Goal: Task Accomplishment & Management: Manage account settings

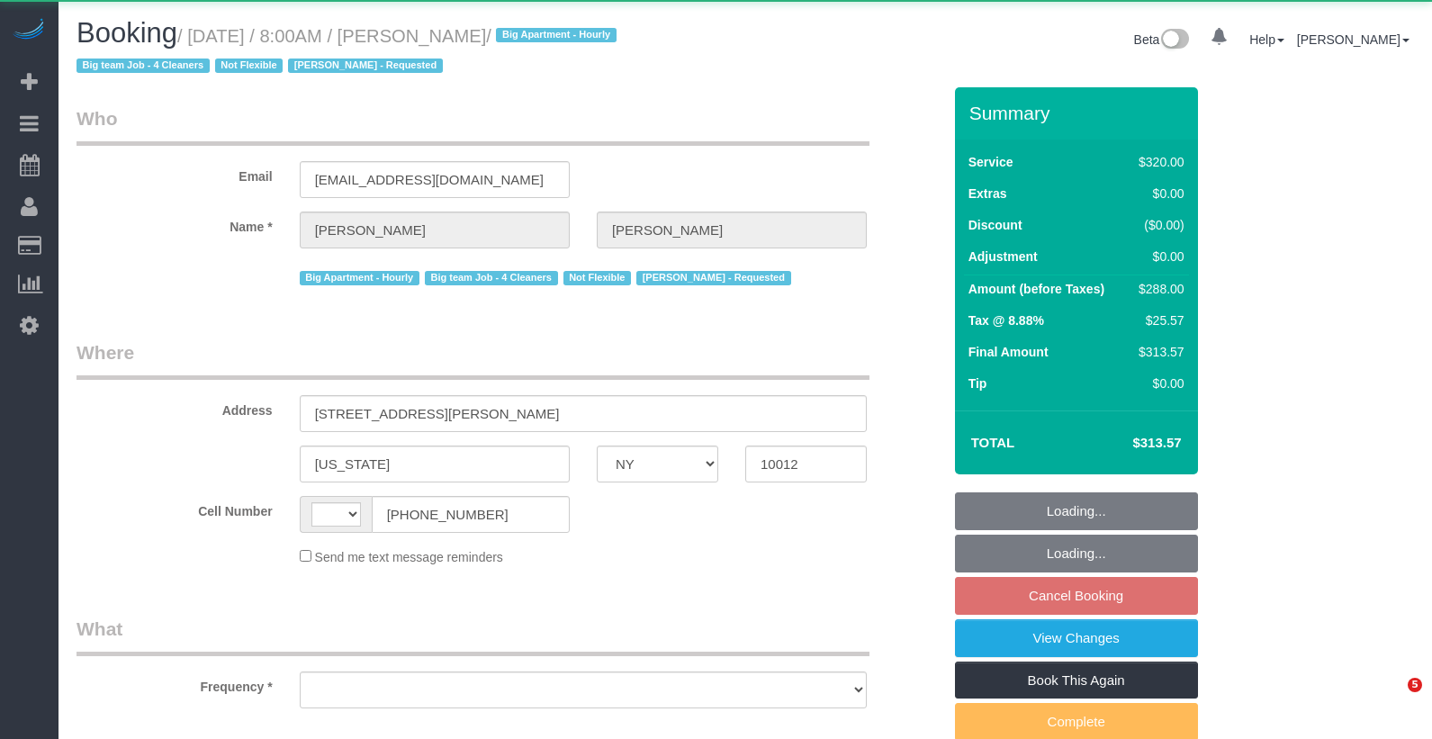
select select "NY"
select select "string:stripe-pm_1O06dr4VGloSiKo7iGTRLKLD"
select select "spot1"
select select "number:56"
select select "number:69"
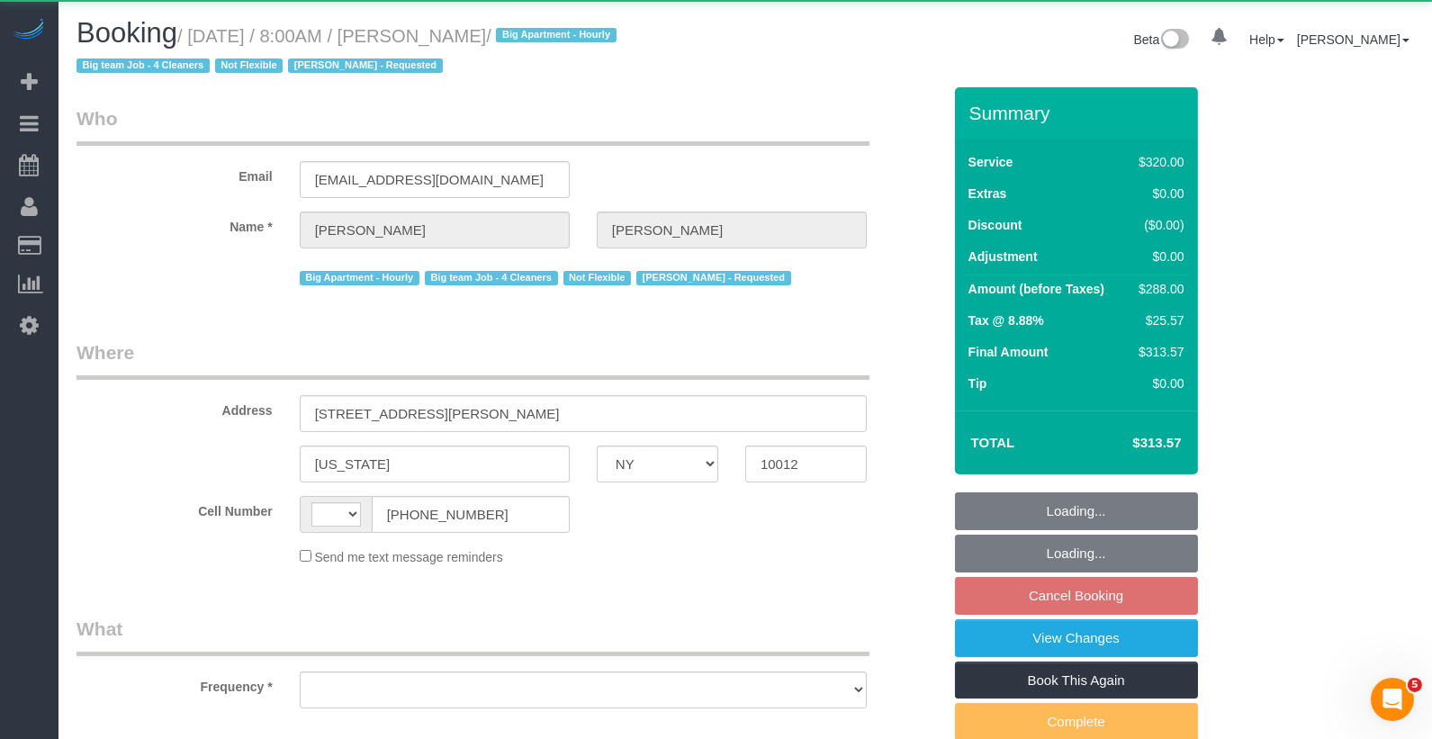
select select "number:15"
select select "number:5"
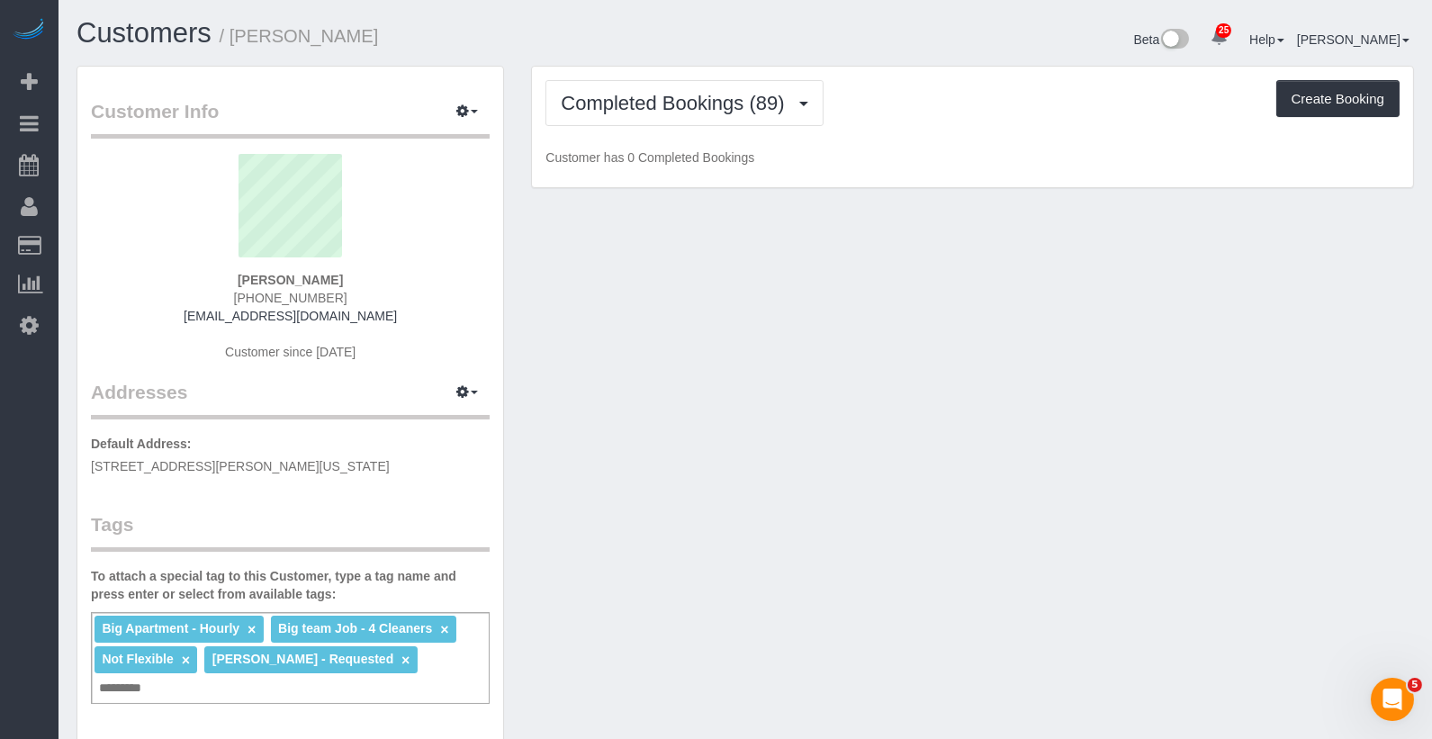
click at [672, 126] on div "Completed Bookings (89) Completed Bookings (89) Upcoming Bookings (12) Cancelle…" at bounding box center [972, 127] width 881 height 121
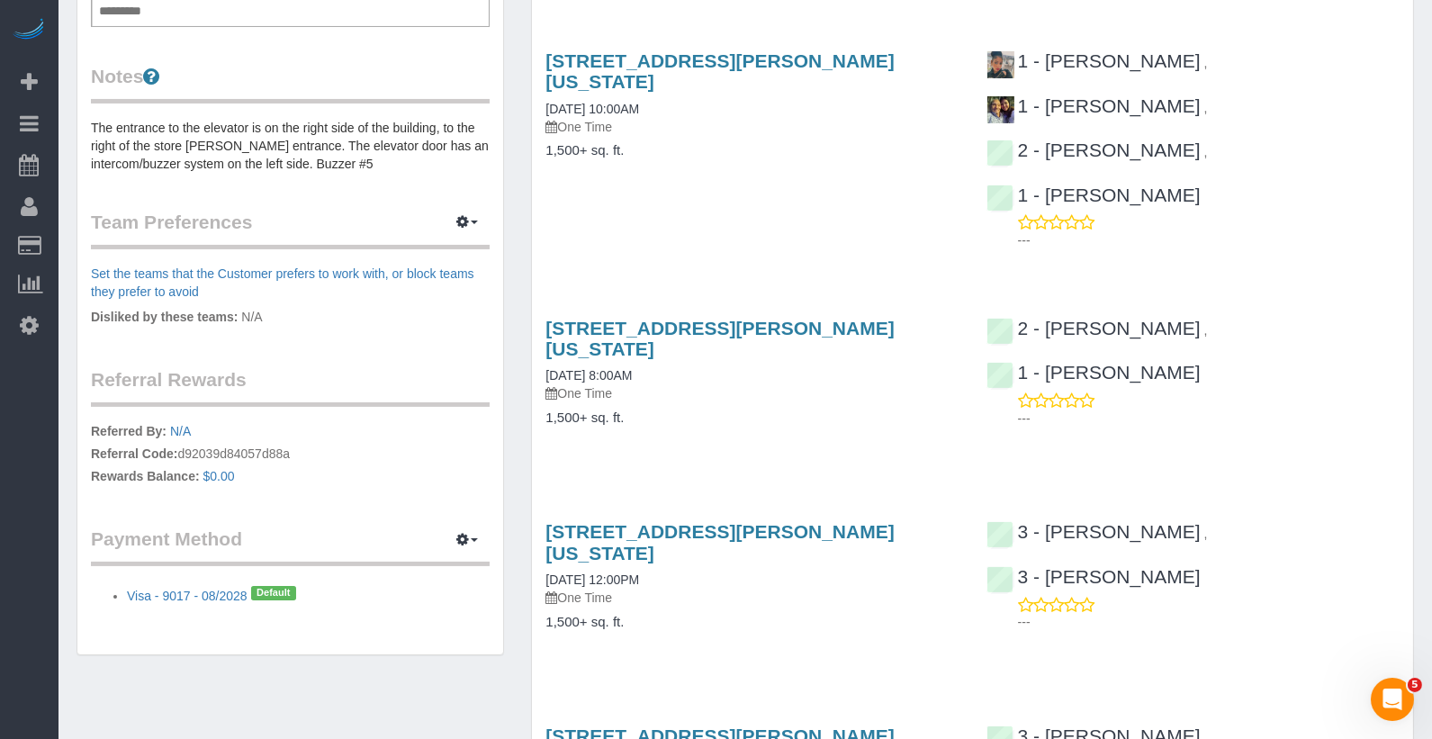
scroll to position [864, 0]
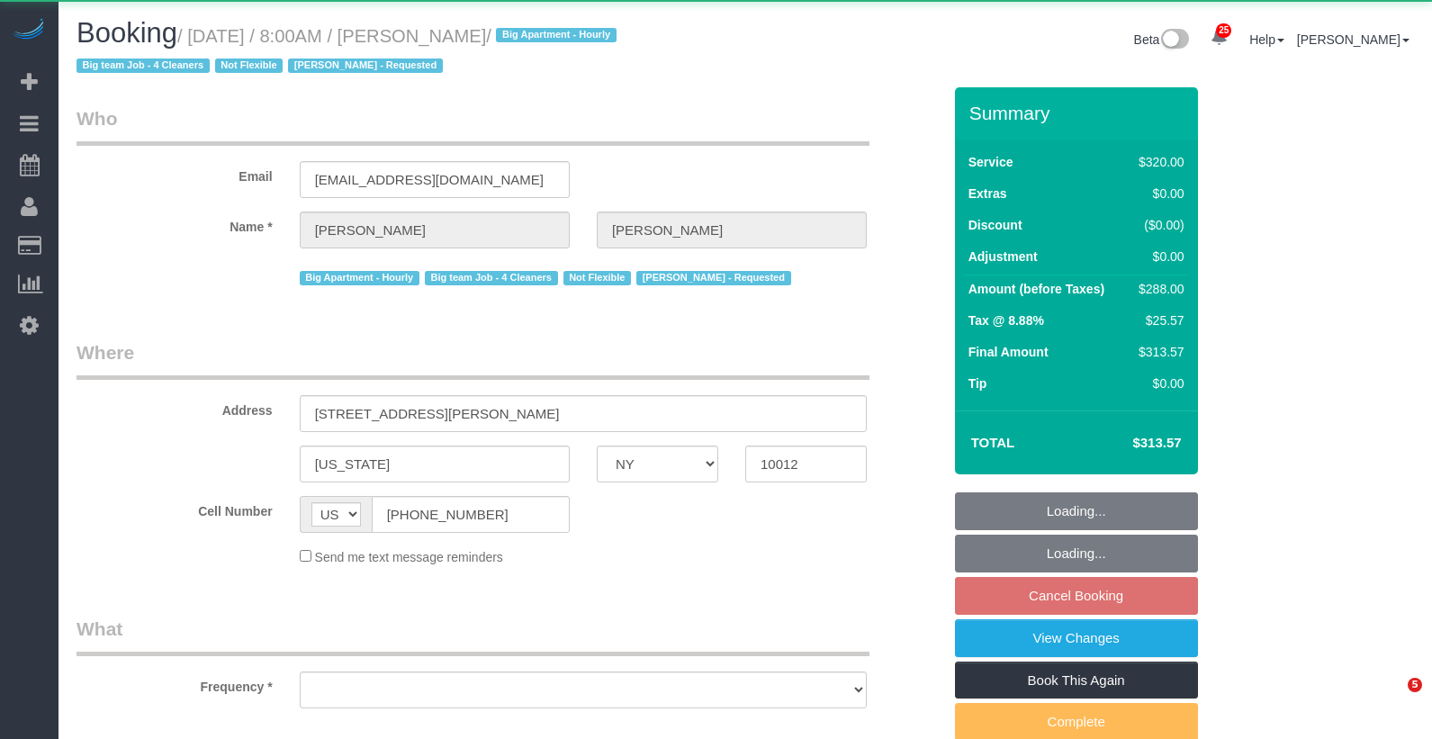
select select "NY"
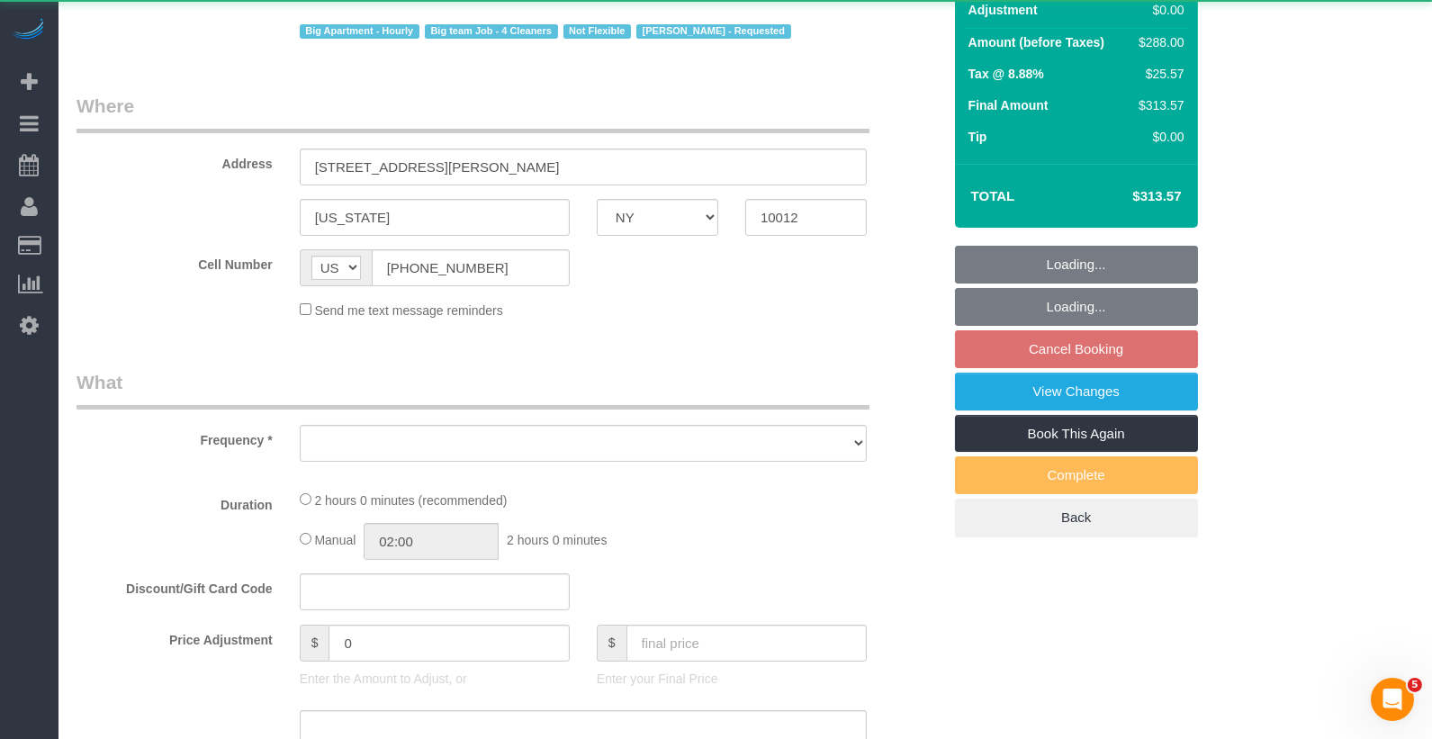
select select "number:56"
select select "number:69"
select select "number:15"
select select "number:5"
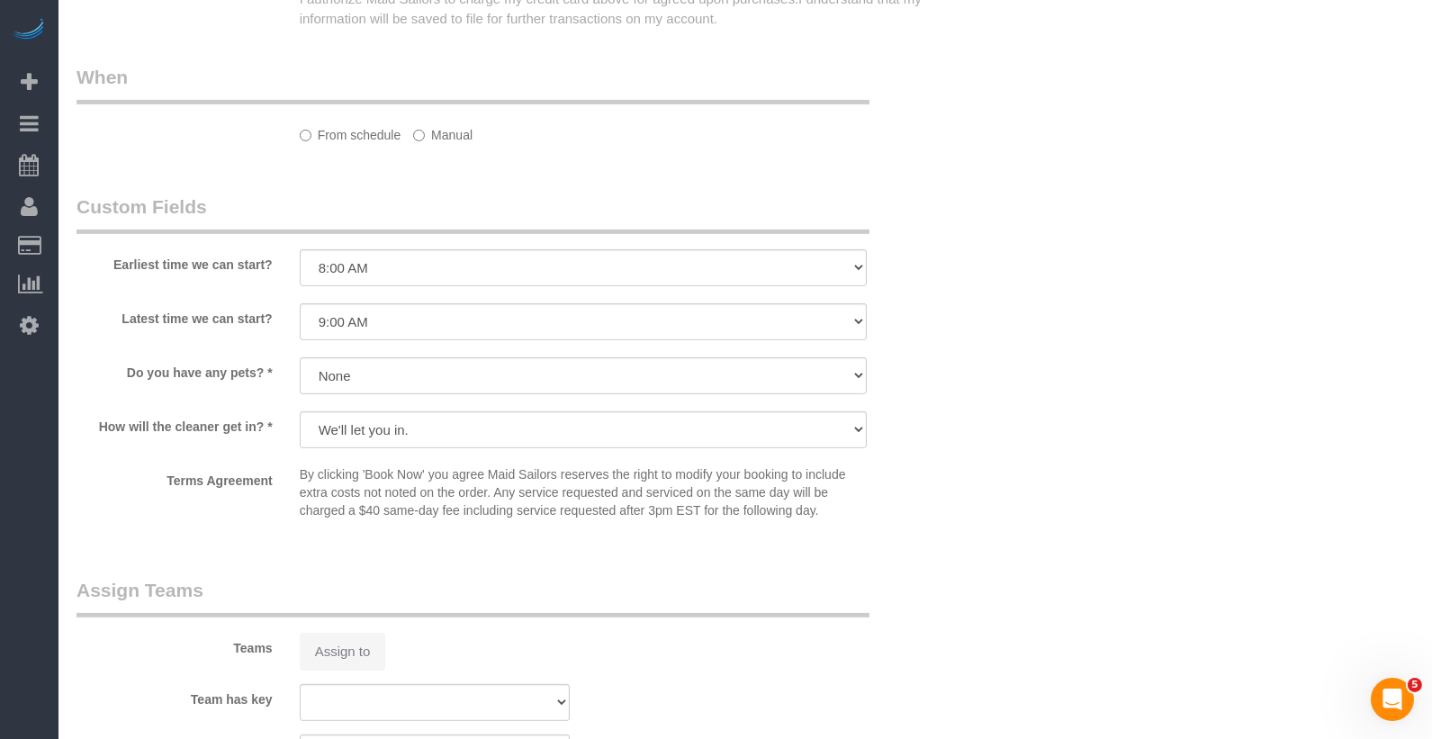
scroll to position [1852, 0]
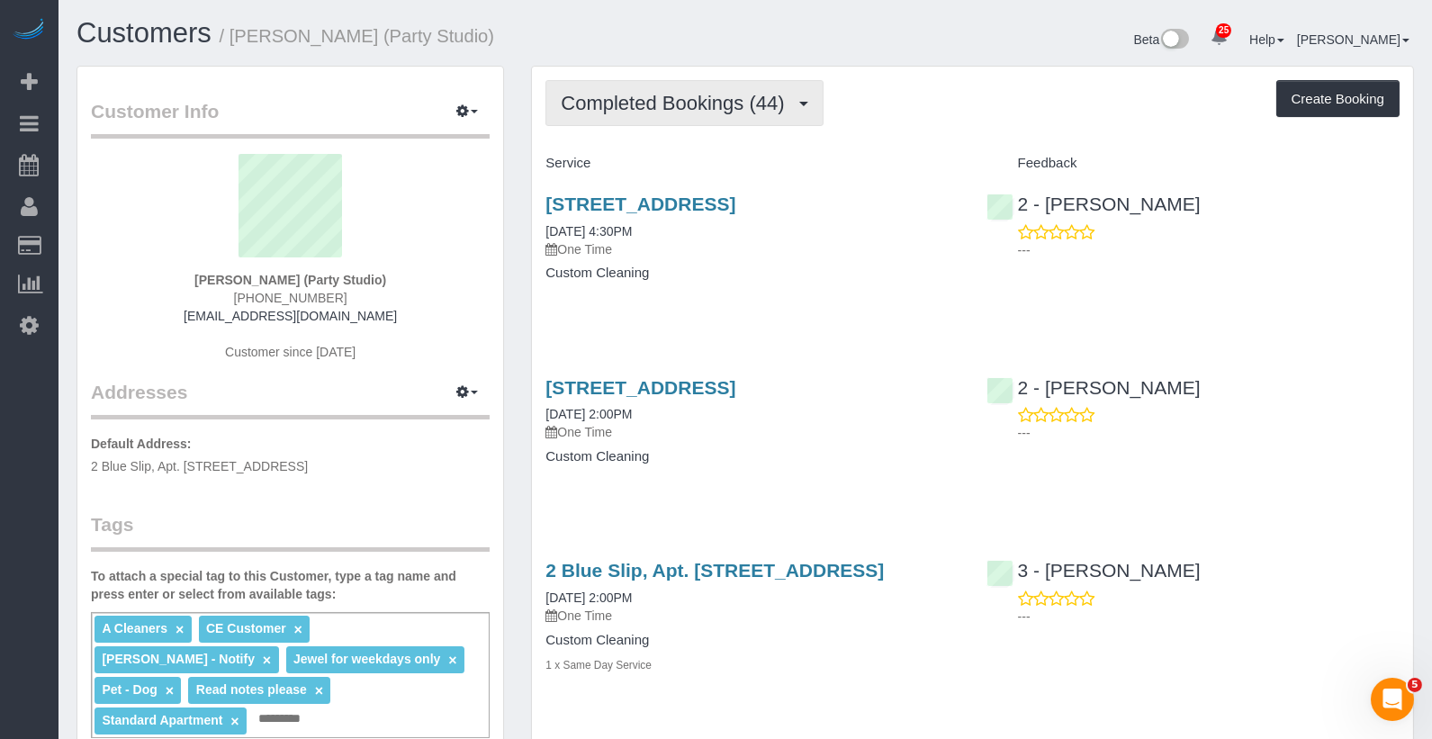
click at [751, 87] on button "Completed Bookings (44)" at bounding box center [683, 103] width 277 height 46
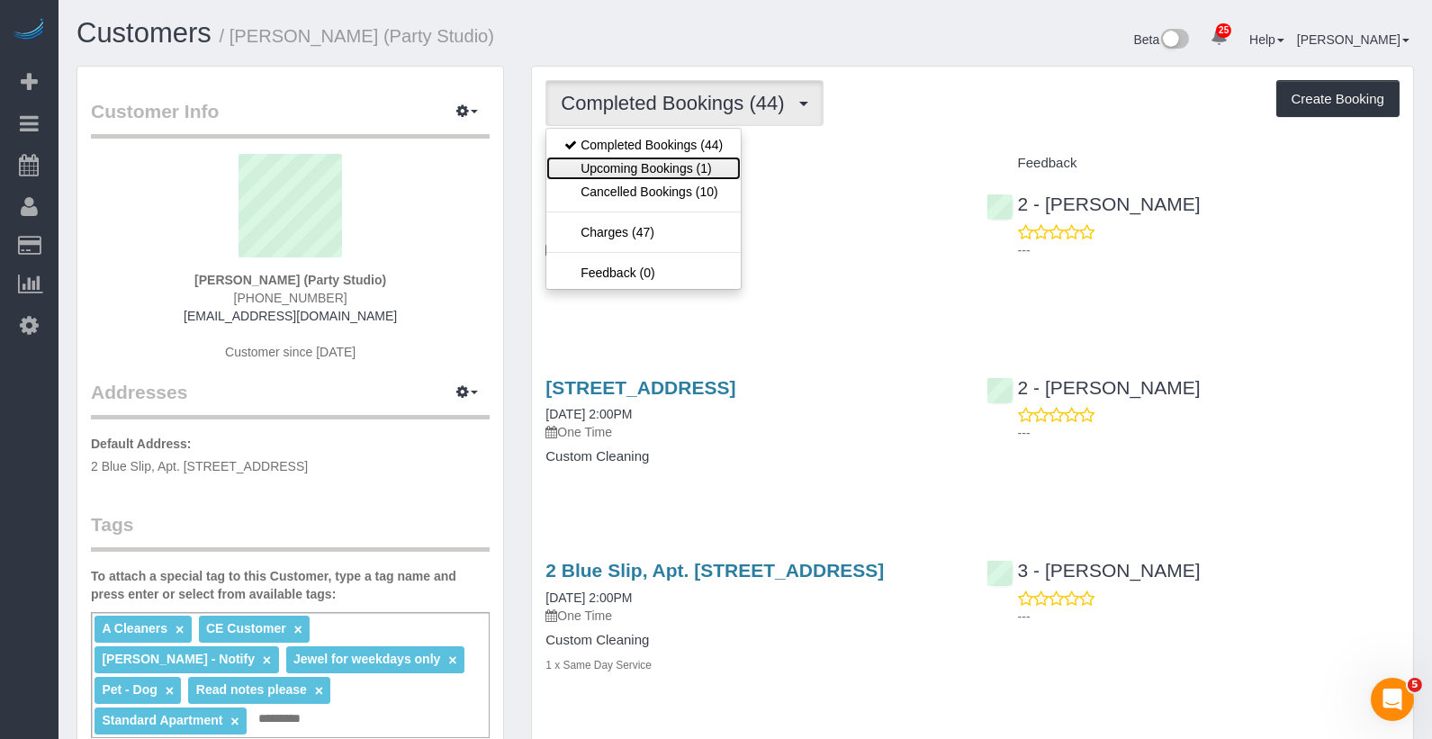
click at [711, 164] on link "Upcoming Bookings (1)" at bounding box center [643, 168] width 194 height 23
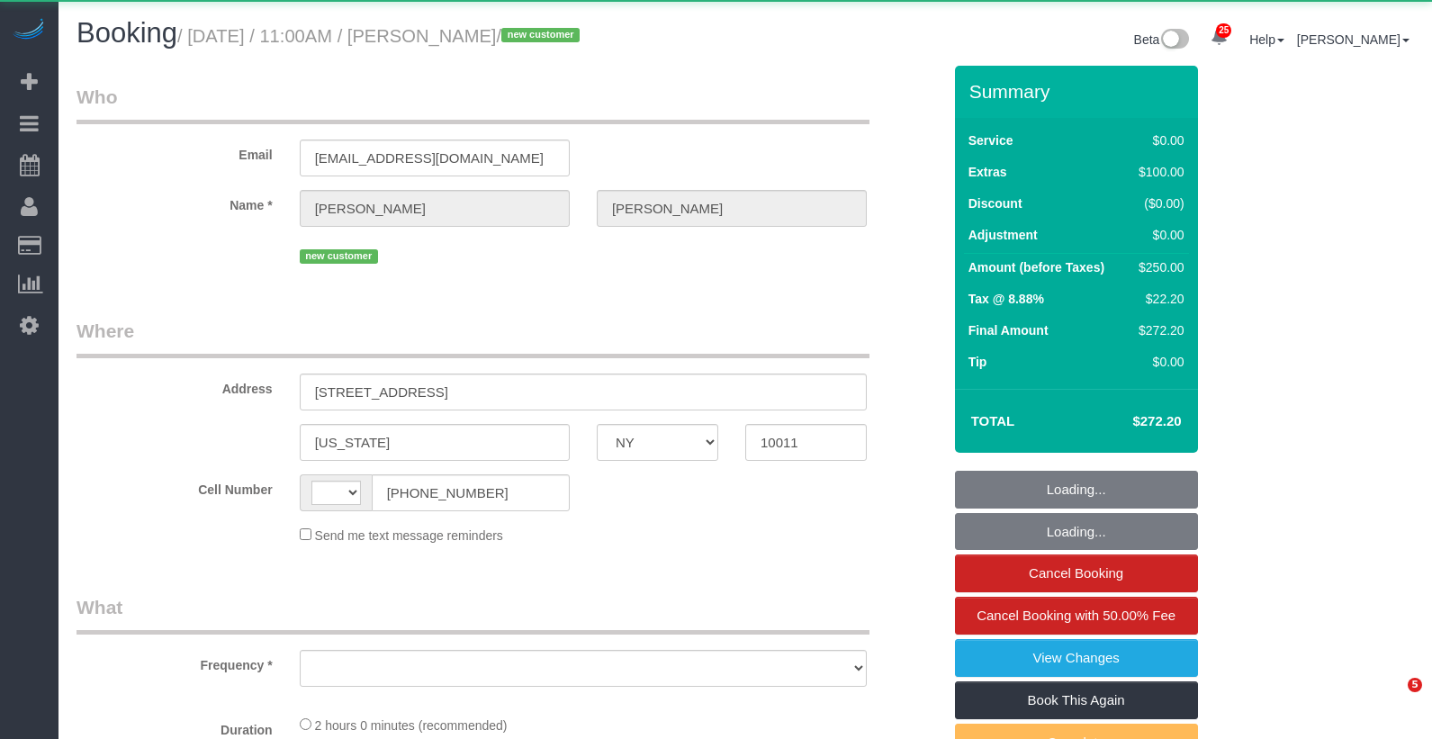
select select "NY"
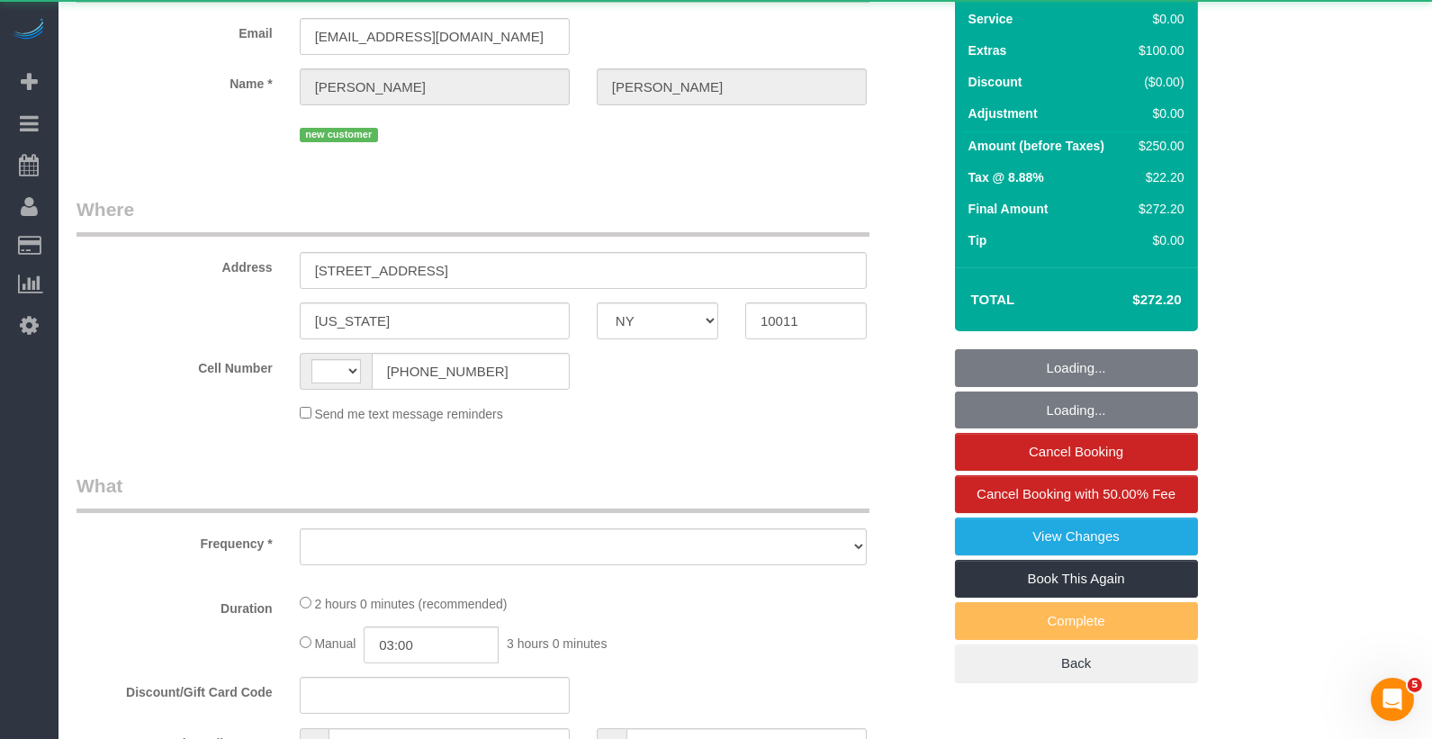
select select "spot1"
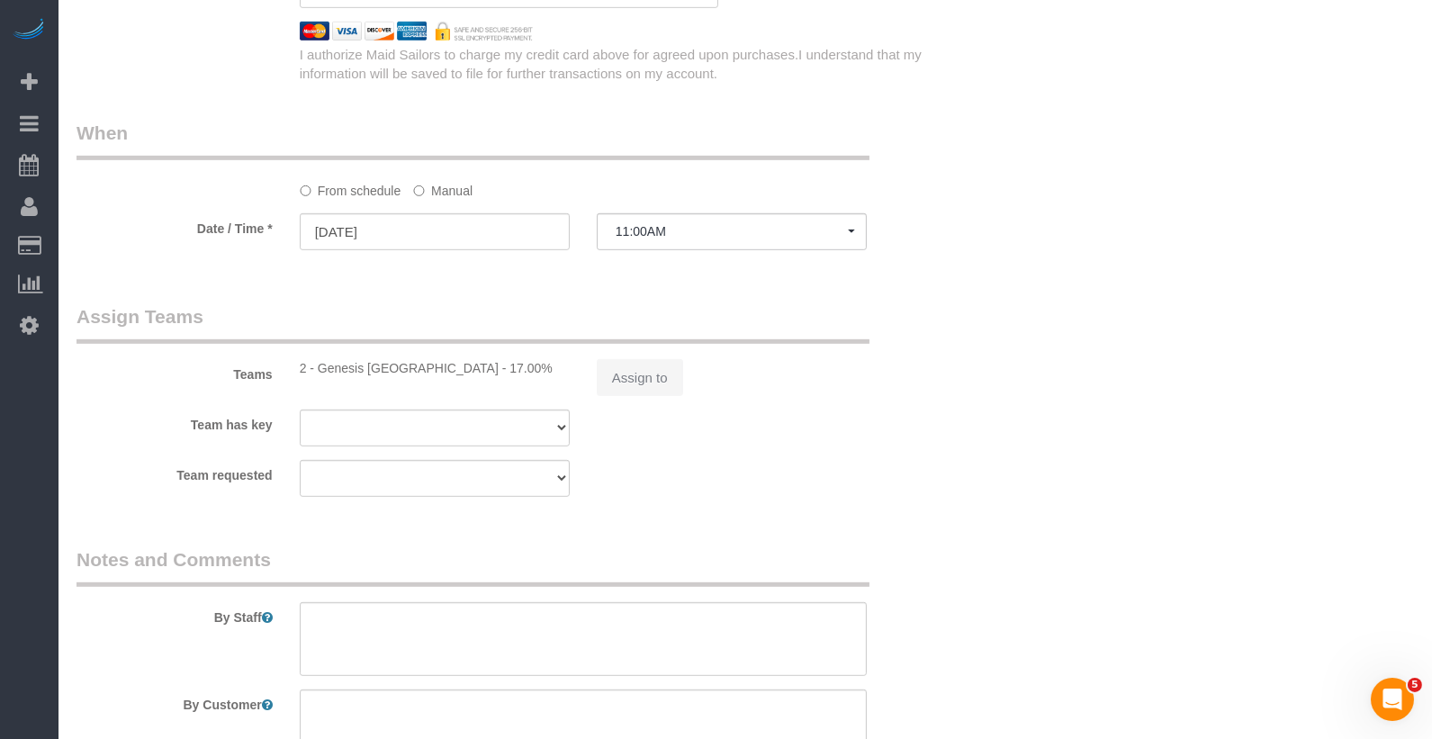
select select "string:[GEOGRAPHIC_DATA]"
select select "object:2097"
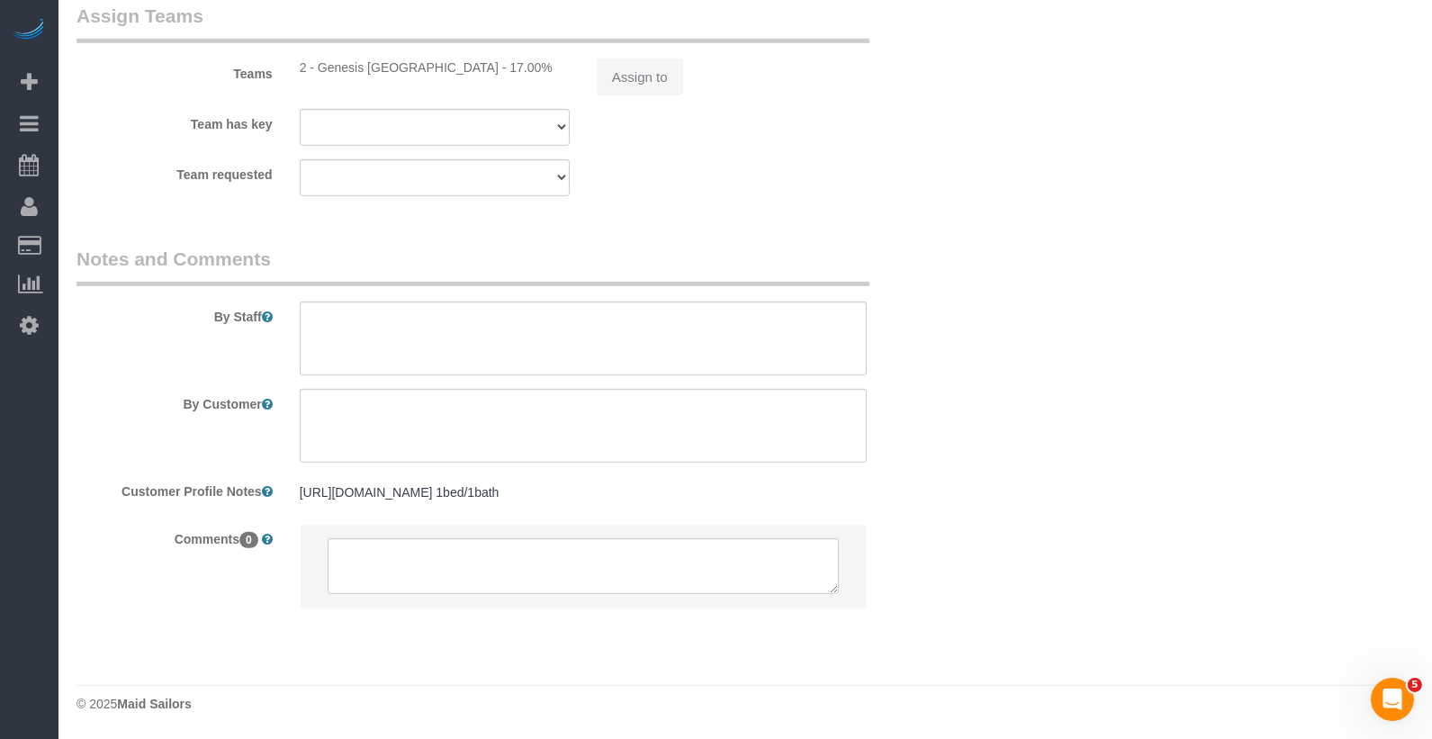
select select "string:stripe-pm_1SABzs4VGloSiKo70vmzKyjs"
select select "number:89"
select select "number:75"
select select "number:15"
select select "number:5"
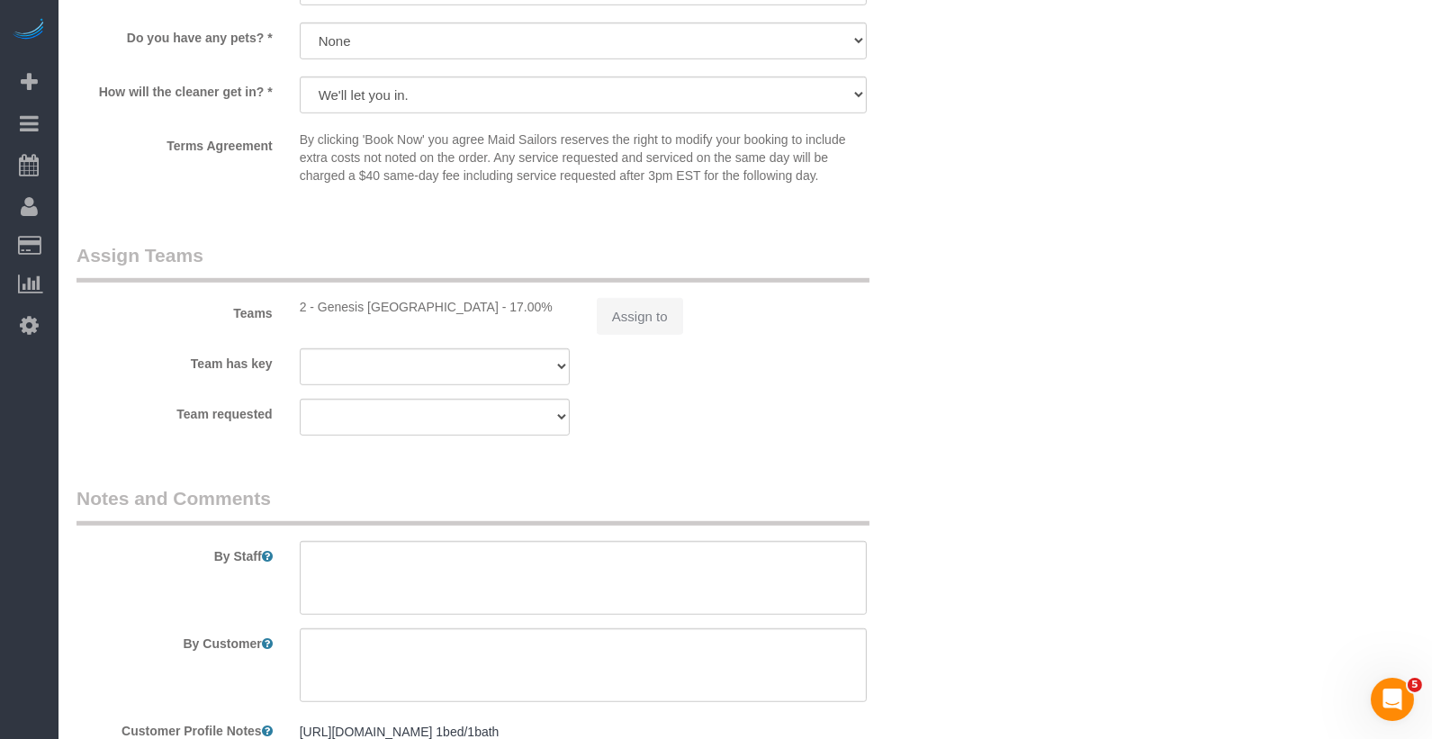
scroll to position [2412, 0]
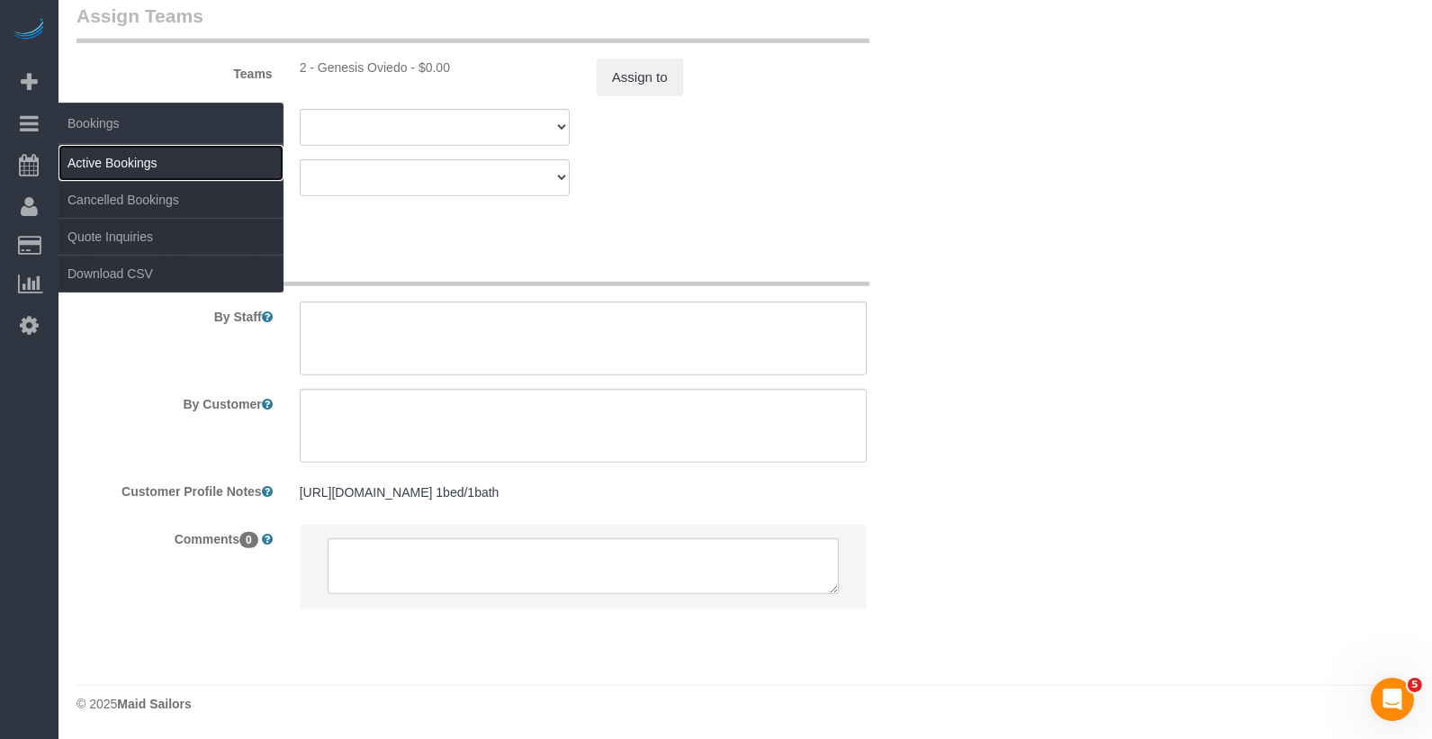
click at [109, 161] on link "Active Bookings" at bounding box center [170, 163] width 225 height 36
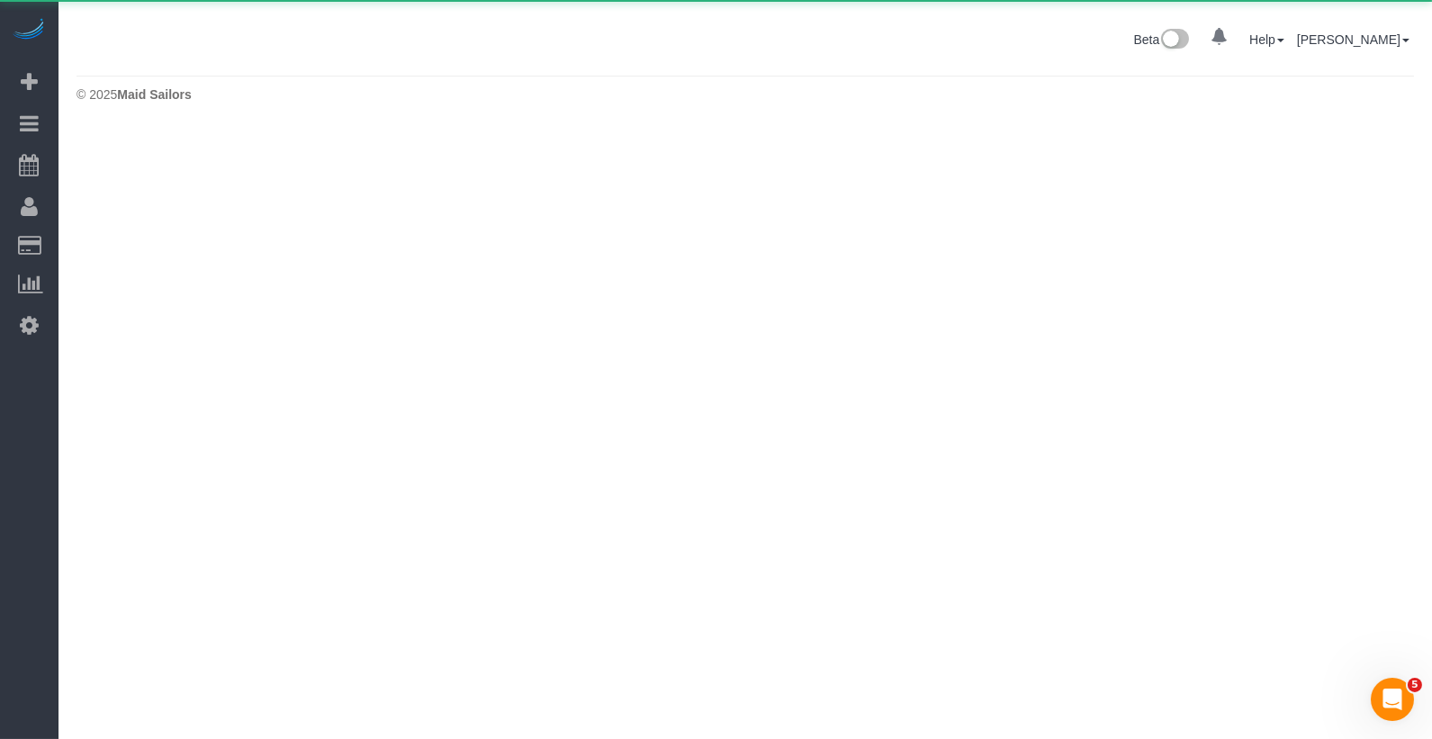
scroll to position [0, 0]
